Goal: Information Seeking & Learning: Understand process/instructions

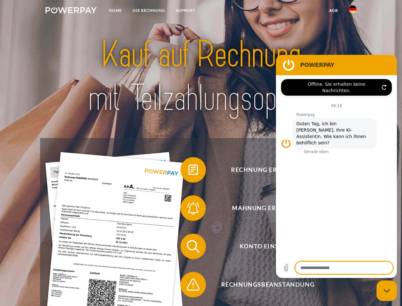
click at [71, 11] on img at bounding box center [71, 10] width 51 height 6
click at [353, 11] on img at bounding box center [353, 9] width 8 height 8
click at [333, 11] on link "agb" at bounding box center [334, 10] width 20 height 11
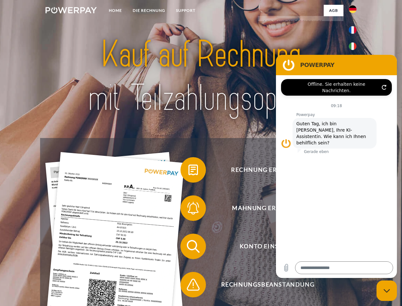
click at [188, 171] on span at bounding box center [184, 170] width 32 height 32
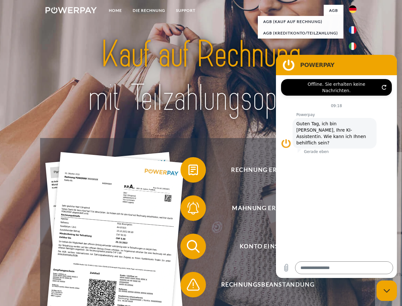
click at [188, 209] on div "Rechnung erhalten? Mahnung erhalten? Konto einsehen" at bounding box center [201, 265] width 322 height 255
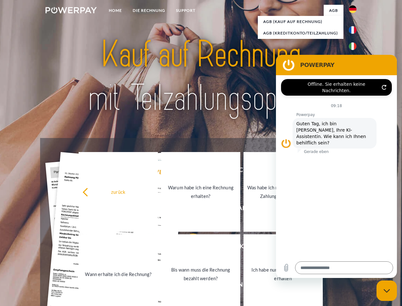
click at [188, 247] on link "Bis wann muss die Rechnung bezahlt werden?" at bounding box center [200, 274] width 79 height 80
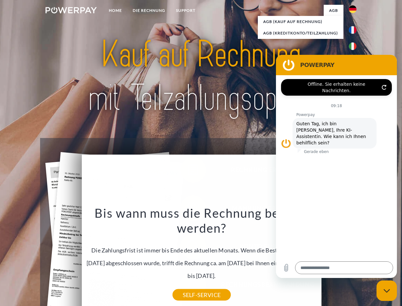
click at [387, 290] on icon "Messaging-Fenster schließen" at bounding box center [387, 290] width 7 height 4
type textarea "*"
